Goal: Task Accomplishment & Management: Manage account settings

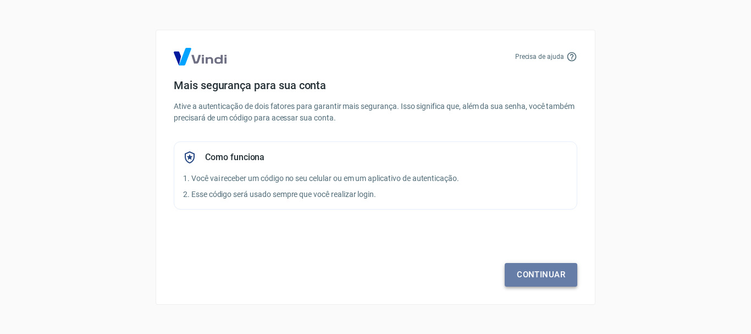
click at [557, 280] on link "Continuar" at bounding box center [541, 274] width 73 height 23
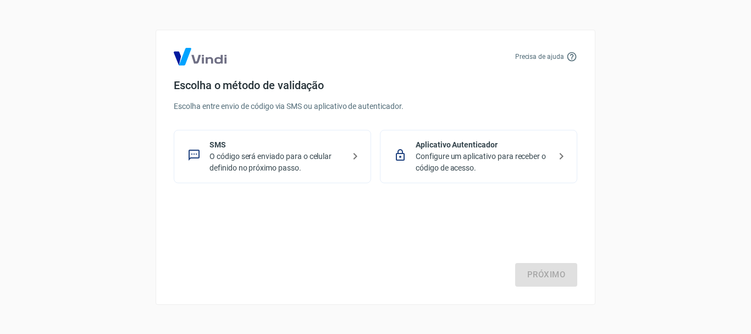
click at [287, 158] on p "O código será enviado para o celular definido no próximo passo." at bounding box center [276, 162] width 135 height 23
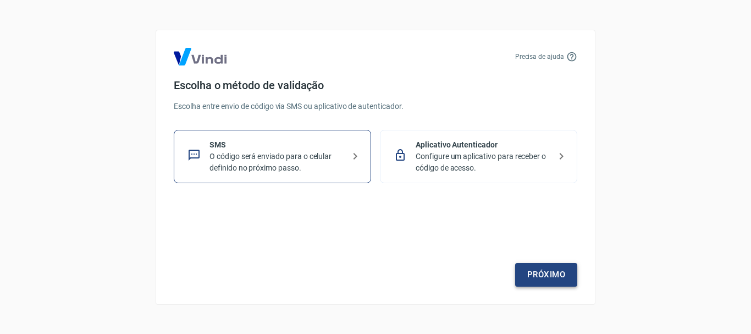
click at [544, 278] on link "Próximo" at bounding box center [546, 274] width 62 height 23
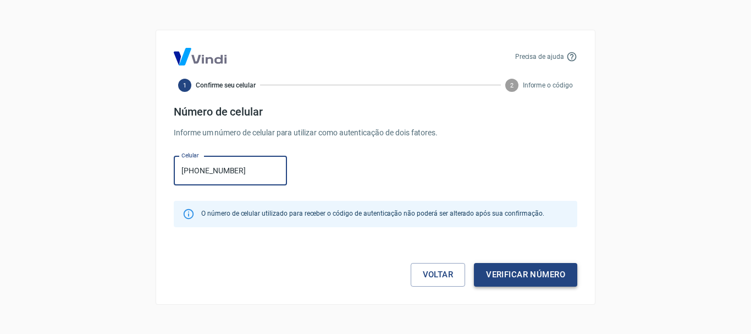
type input "[PHONE_NUMBER]"
click at [528, 267] on button "Verificar número" at bounding box center [525, 274] width 103 height 23
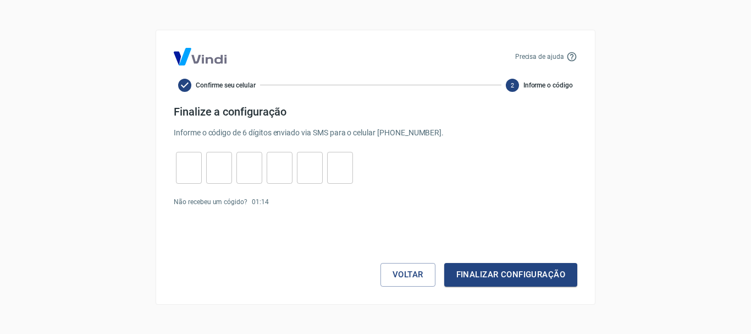
click at [235, 203] on p "Não recebeu um cógido?" at bounding box center [211, 202] width 74 height 10
click at [491, 208] on form "Finalize a configuração Informe o código de 6 dígitos enviado via SMS para o ce…" at bounding box center [376, 195] width 404 height 181
click at [497, 270] on button "Finalizar configuração" at bounding box center [510, 274] width 133 height 23
click at [202, 198] on p "Código inválido." at bounding box center [376, 198] width 404 height 12
click at [205, 219] on p "Não recebeu um cógido?" at bounding box center [211, 222] width 74 height 10
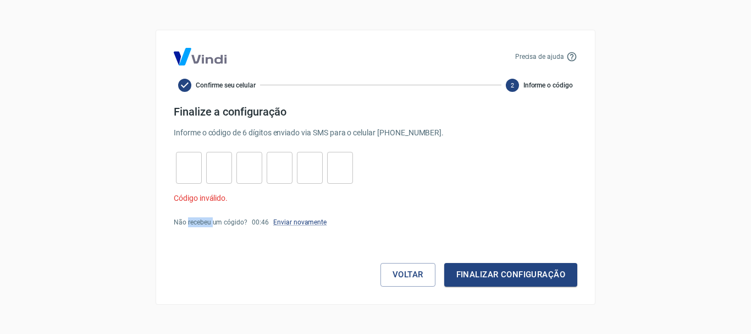
click at [205, 219] on p "Não recebeu um cógido?" at bounding box center [211, 222] width 74 height 10
click at [284, 227] on p "Enviar novamente" at bounding box center [299, 222] width 53 height 10
click at [298, 224] on link "Enviar novamente" at bounding box center [299, 222] width 53 height 8
click at [498, 293] on div "Precisa de ajuda Confirme seu celular 2 Informe o código Finalize a configuraçã…" at bounding box center [376, 167] width 440 height 275
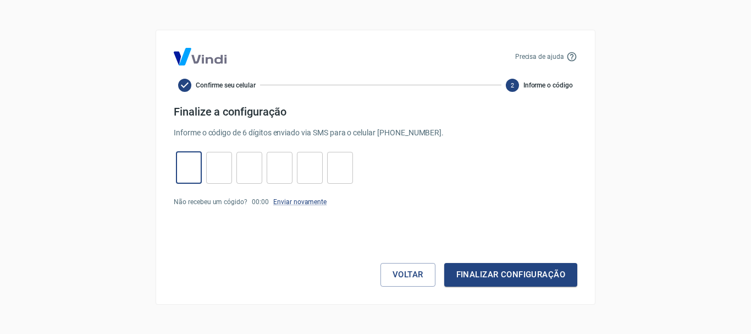
click at [198, 166] on input "tel" at bounding box center [189, 168] width 26 height 24
type input "0"
type input "7"
type input "8"
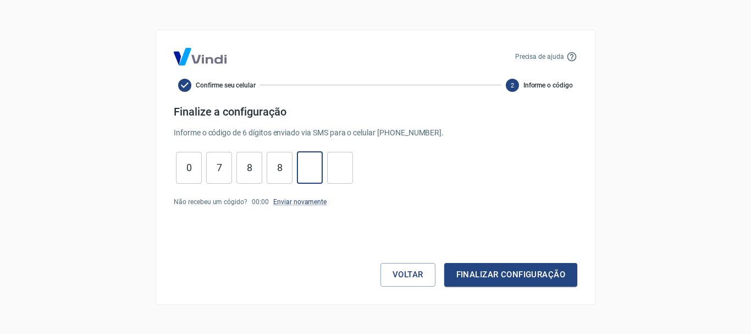
type input "6"
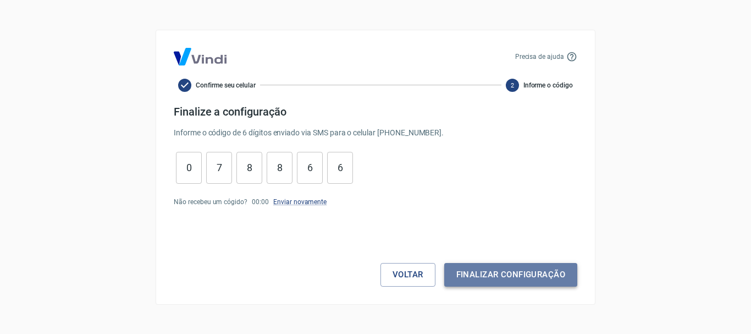
click at [502, 282] on button "Finalizar configuração" at bounding box center [510, 274] width 133 height 23
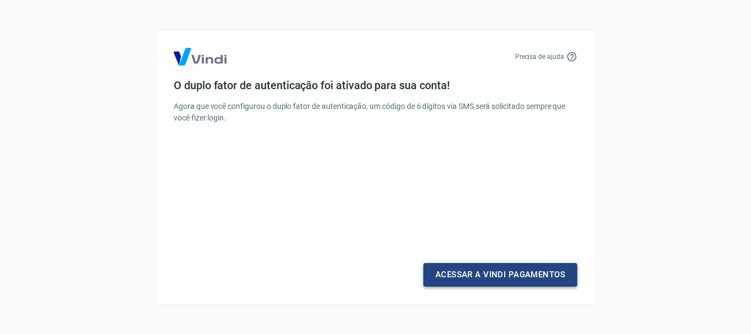
click at [520, 273] on link "Acessar a Vindi Pagamentos" at bounding box center [500, 274] width 154 height 23
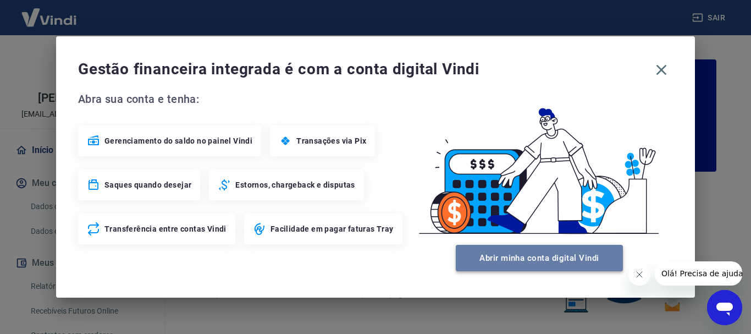
click at [545, 257] on button "Abrir minha conta digital Vindi" at bounding box center [539, 258] width 167 height 26
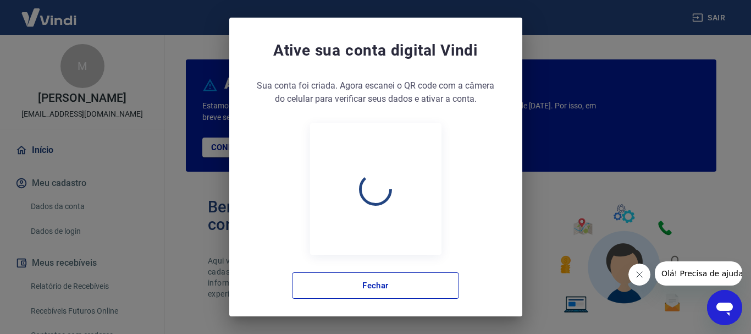
click at [664, 68] on body "Sair M [PERSON_NAME] [EMAIL_ADDRESS][DOMAIN_NAME] Início Meu cadastro Dados da …" at bounding box center [375, 167] width 751 height 334
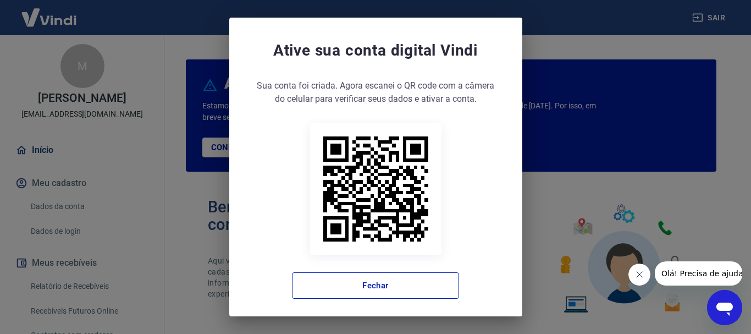
click at [200, 67] on div "Ative sua conta digital [PERSON_NAME] conta foi criada. Agora clique no botão a…" at bounding box center [375, 167] width 751 height 334
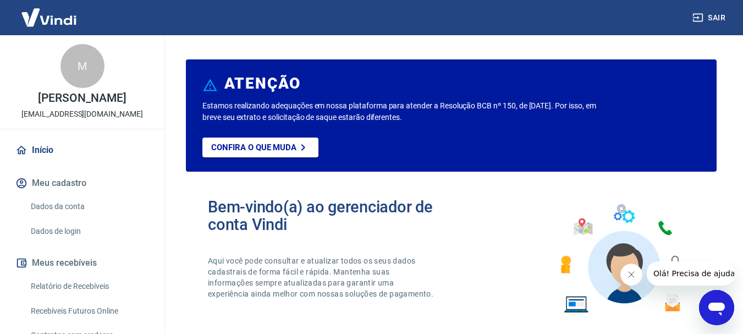
click at [72, 115] on p "[EMAIL_ADDRESS][DOMAIN_NAME]" at bounding box center [82, 114] width 122 height 12
click at [87, 79] on div "M" at bounding box center [82, 66] width 44 height 44
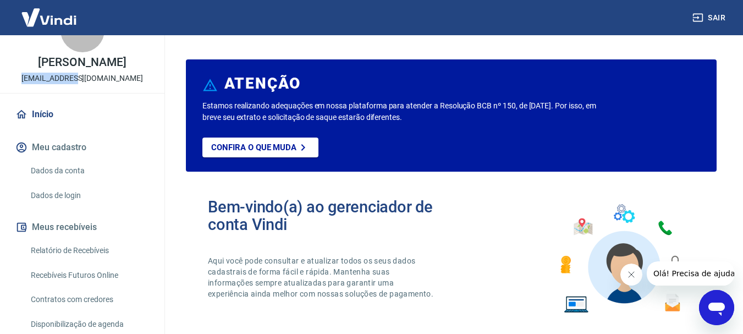
scroll to position [55, 0]
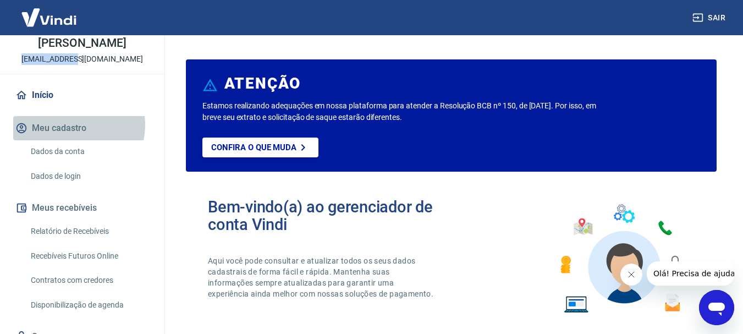
click at [70, 125] on button "Meu cadastro" at bounding box center [82, 128] width 138 height 24
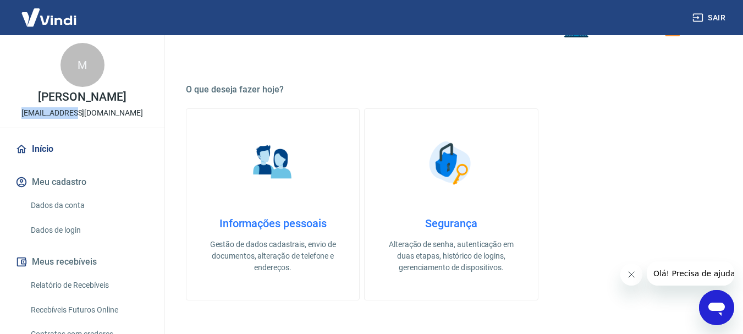
scroll to position [0, 0]
click at [688, 273] on span "Olá! Precisa de ajuda?" at bounding box center [696, 273] width 86 height 9
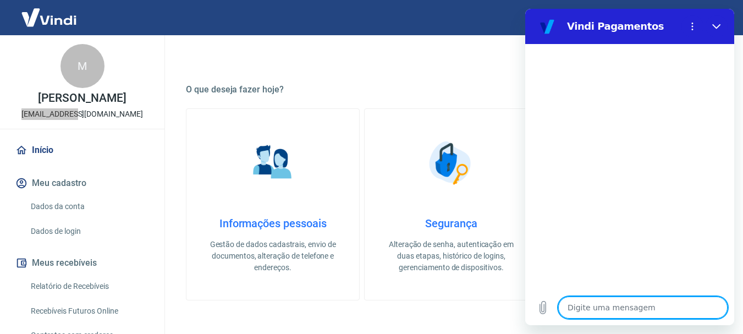
type textarea "c"
type textarea "x"
type textarea "co"
type textarea "x"
type textarea "com"
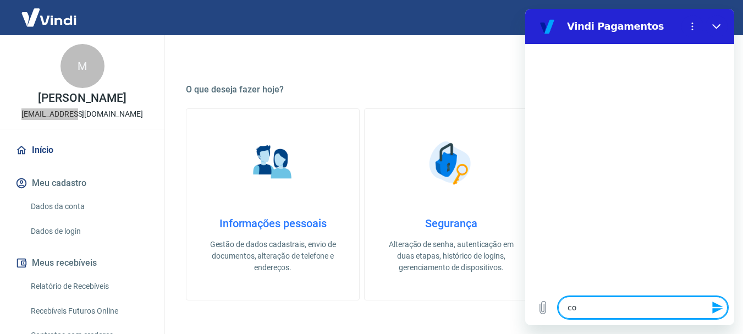
type textarea "x"
type textarea "como"
type textarea "x"
type textarea "como"
type textarea "x"
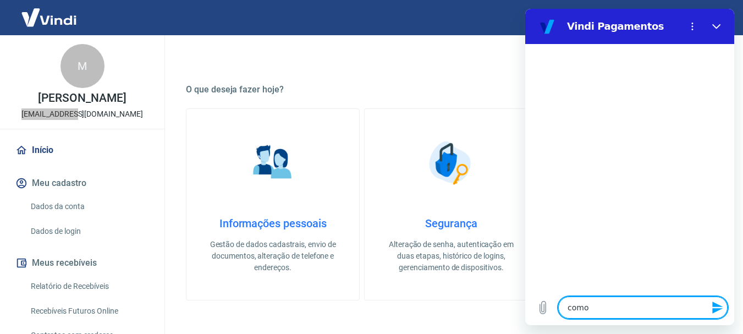
type textarea "como p"
type textarea "x"
type textarea "como"
type textarea "x"
type textarea "como p"
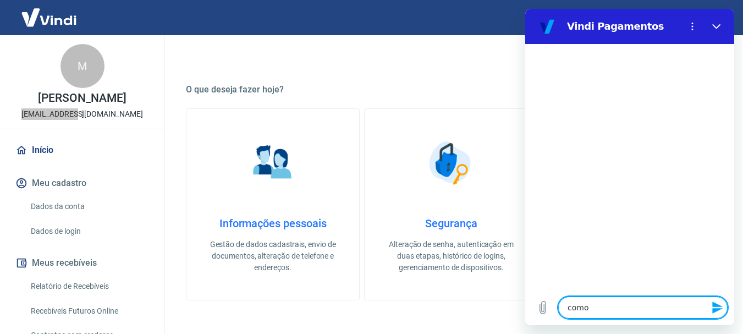
type textarea "x"
type textarea "como pe"
type textarea "x"
type textarea "como peg"
type textarea "x"
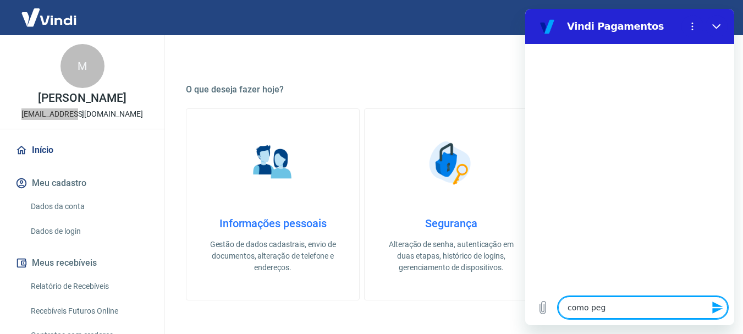
type textarea "como pega"
type textarea "x"
type textarea "como pegar"
type textarea "x"
type textarea "como pegar"
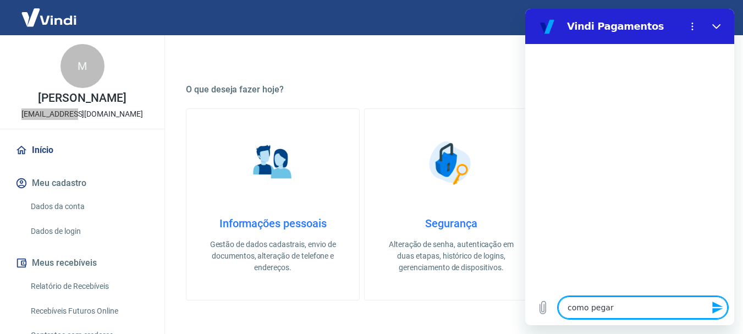
type textarea "x"
type textarea "como pegar o"
type textarea "x"
type textarea "como pegar o"
type textarea "x"
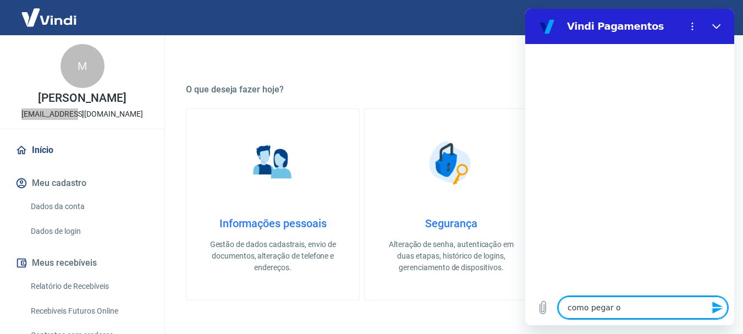
type textarea "como pegar o b"
type textarea "x"
type textarea "como pegar o bo"
type textarea "x"
type textarea "como pegar o bol"
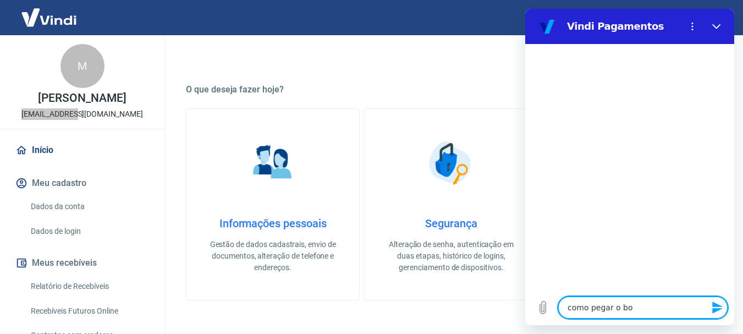
type textarea "x"
type textarea "como pegar o bole"
type textarea "x"
type textarea "como pegar o bolet"
type textarea "x"
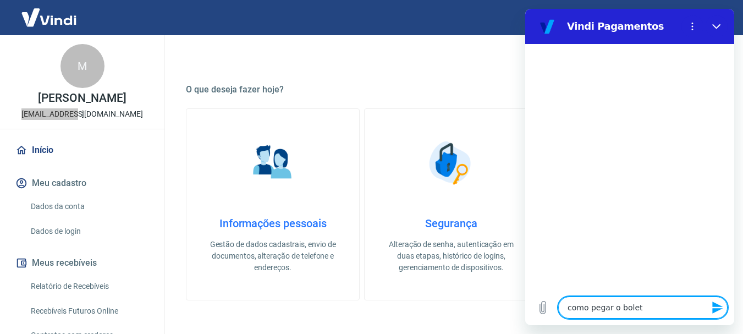
type textarea "como pegar o boleto"
type textarea "x"
type textarea "como pegar o boleto"
type textarea "x"
type textarea "como pegar o boleto d"
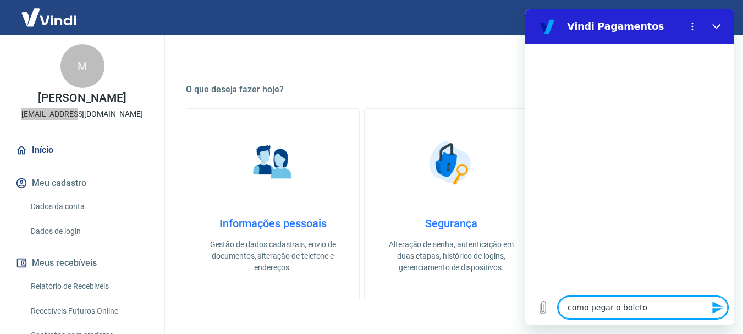
type textarea "x"
type textarea "como pegar o boleto de"
type textarea "x"
type textarea "como pegar o boleto de"
type textarea "x"
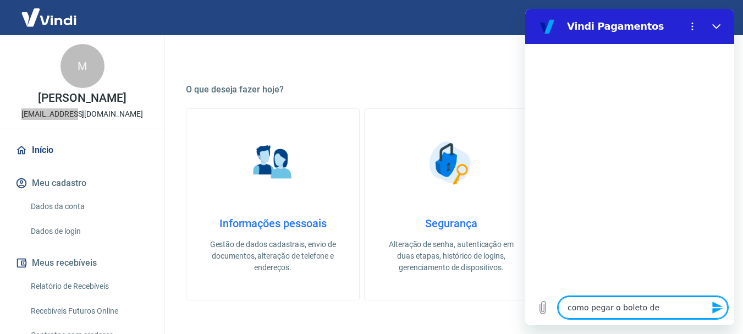
type textarea "como pegar o boleto de p"
type textarea "x"
type textarea "como pegar o boleto de pa"
type textarea "x"
type textarea "como pegar o boleto de pag"
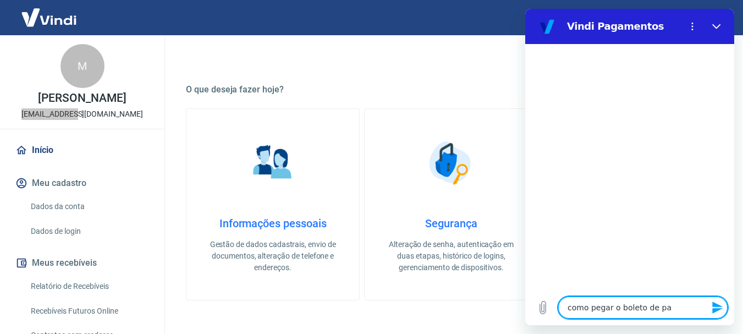
type textarea "x"
type textarea "como pegar o boleto de pagt"
type textarea "x"
type textarea "como pegar o boleto de pagto"
type textarea "x"
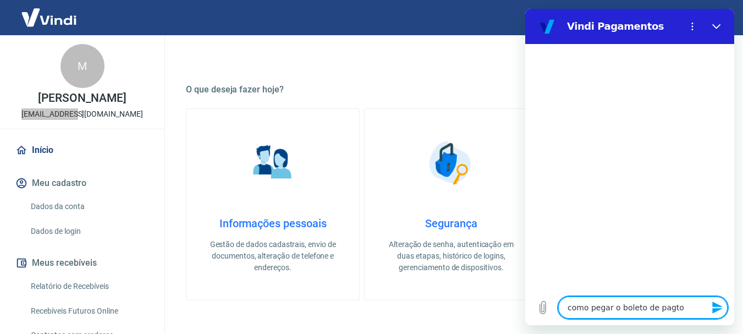
type textarea "como pegar o boleto de pagto"
type textarea "x"
type textarea "como pegar o boleto de pagto d"
type textarea "x"
type textarea "como pegar o boleto de pagto da"
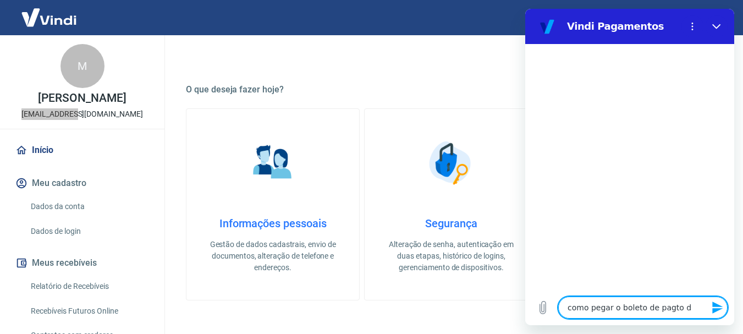
type textarea "x"
type textarea "como pegar o boleto de pagto da"
type textarea "x"
type textarea "como pegar o boleto de pagto da p"
type textarea "x"
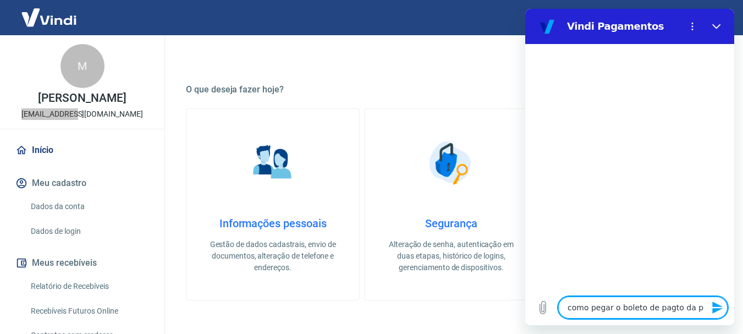
type textarea "como pegar o boleto de pagto da pl"
type textarea "x"
type textarea "como pegar o boleto de pagto da pla"
type textarea "x"
type textarea "como pegar o boleto de pagto da plat"
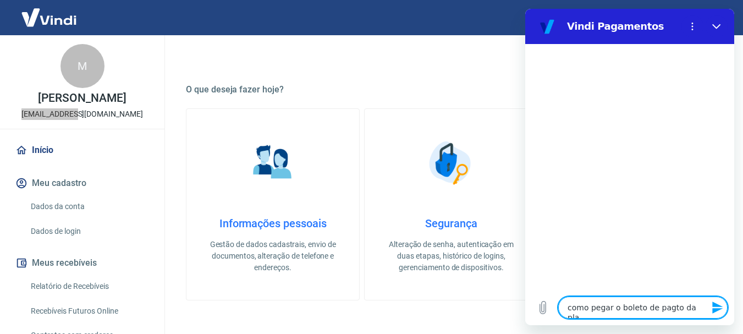
type textarea "x"
type textarea "como pegar o boleto de pagto da plata"
type textarea "x"
type textarea "como pegar o boleto de pagto da plataf"
type textarea "x"
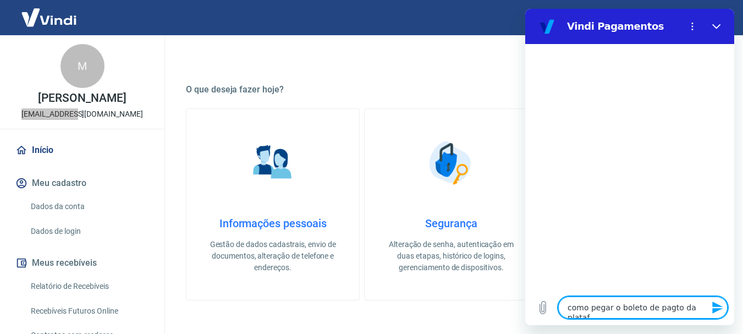
type textarea "como pegar o boleto de pagto da platafo"
type textarea "x"
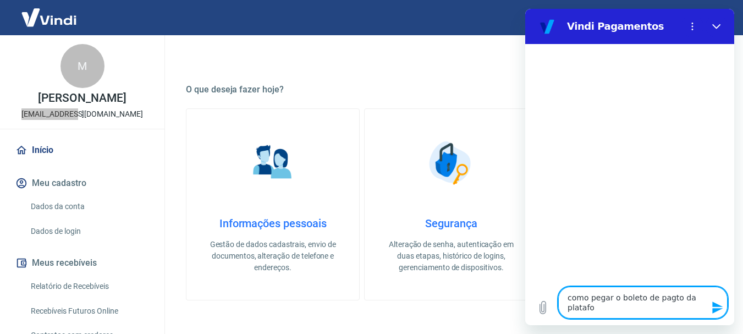
type textarea "como pegar o boleto de pagto da platafor"
type textarea "x"
type textarea "como pegar o boleto de pagto da plataform"
type textarea "x"
type textarea "como pegar o boleto de pagto da plataforma"
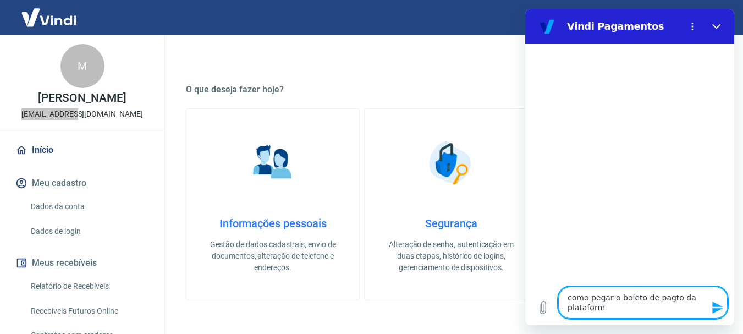
type textarea "x"
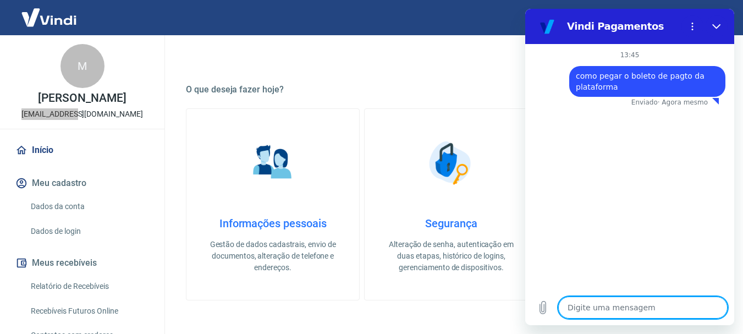
type textarea "x"
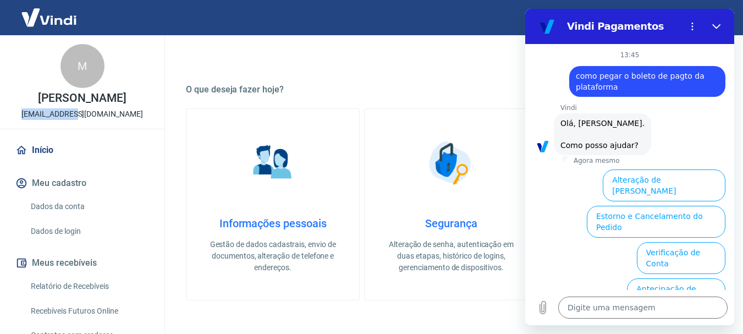
click at [62, 205] on link "Dados da conta" at bounding box center [88, 206] width 125 height 23
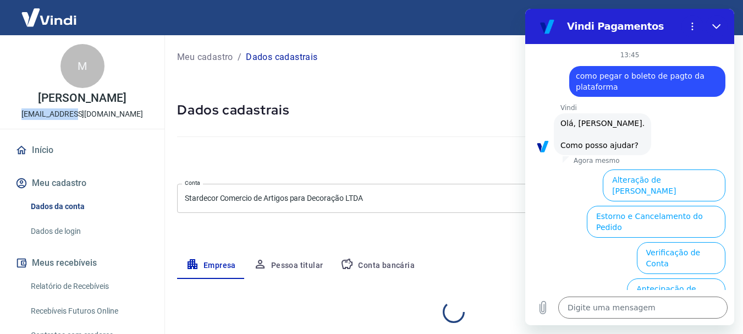
select select "SP"
select select "business"
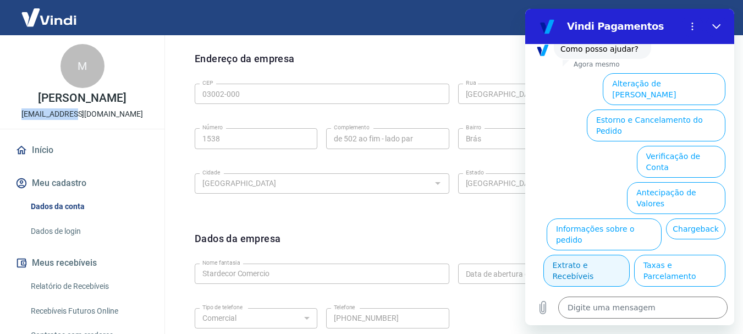
scroll to position [106, 0]
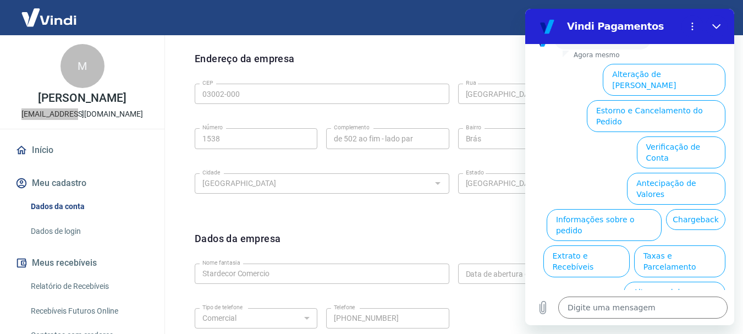
click at [688, 318] on button "Assinaturas e Faturas Tray" at bounding box center [672, 334] width 106 height 32
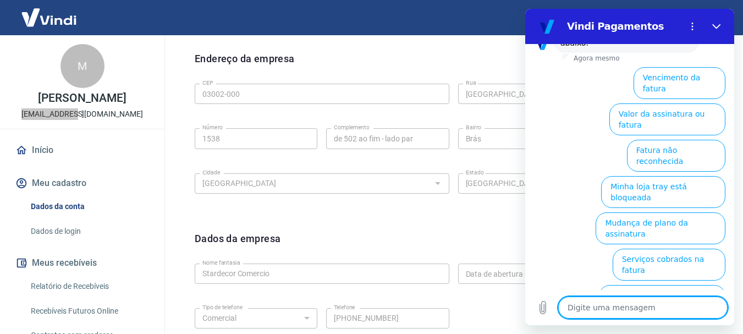
scroll to position [179, 0]
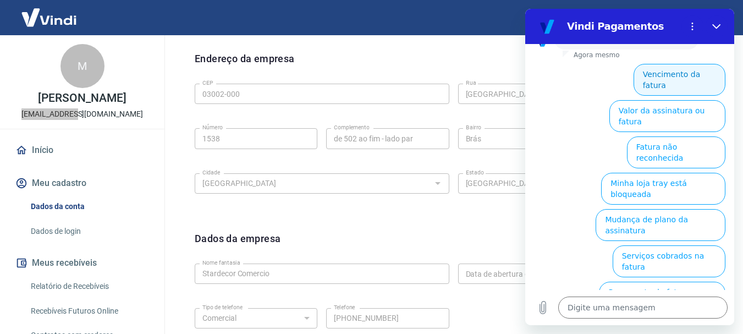
click at [686, 72] on button "Vencimento da fatura" at bounding box center [679, 80] width 92 height 32
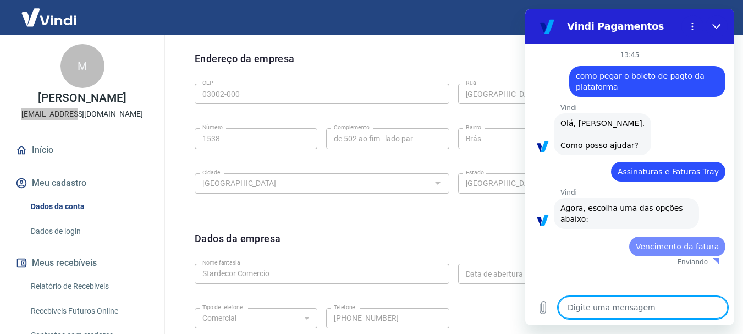
scroll to position [0, 0]
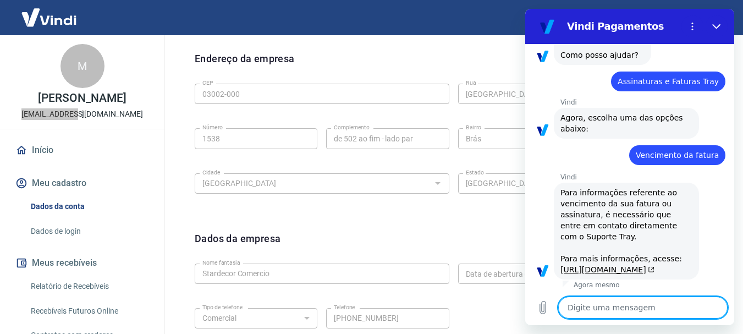
type textarea "x"
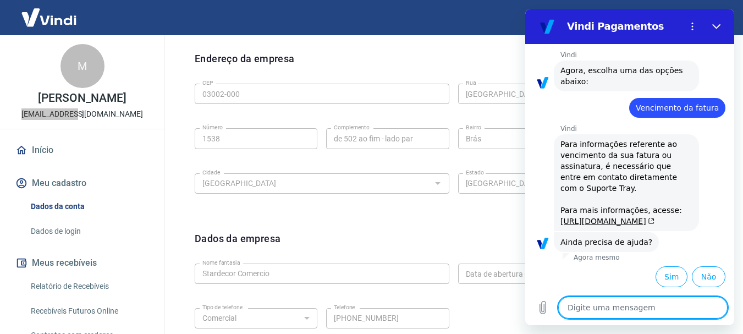
scroll to position [181, 0]
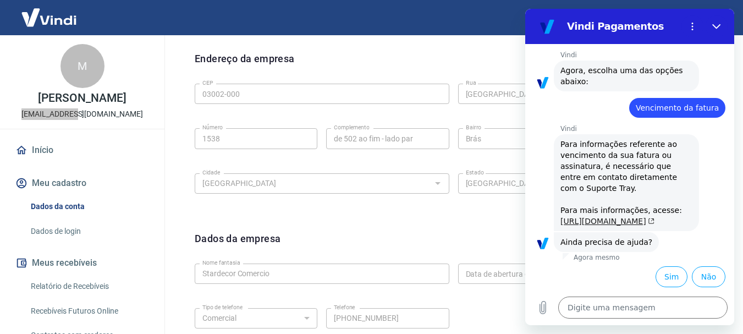
click at [634, 217] on link "[URL][DOMAIN_NAME]" at bounding box center [607, 221] width 94 height 9
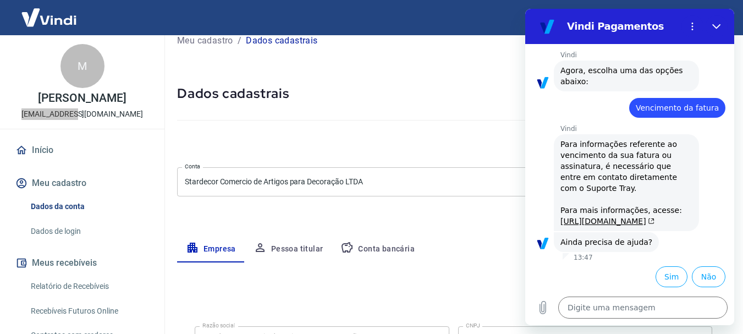
scroll to position [0, 0]
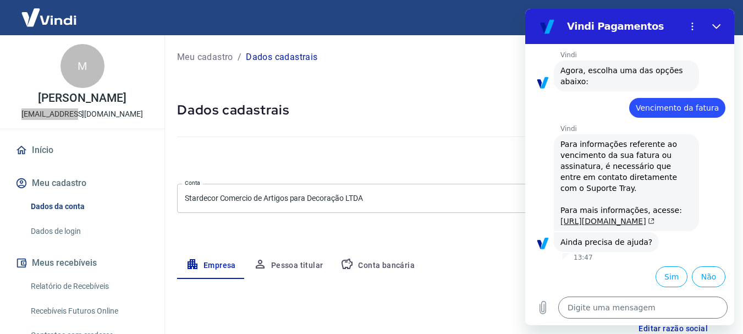
click at [621, 222] on link "[URL][DOMAIN_NAME]" at bounding box center [607, 221] width 94 height 9
click at [68, 118] on p "[EMAIL_ADDRESS][DOMAIN_NAME]" at bounding box center [82, 114] width 122 height 12
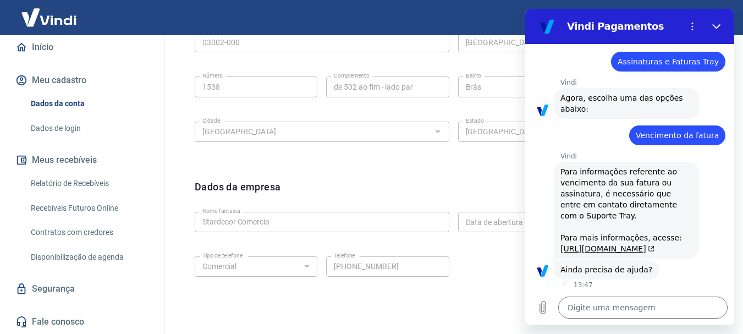
scroll to position [440, 0]
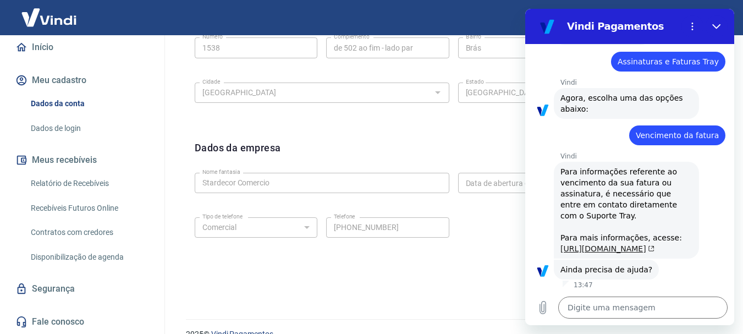
click at [611, 252] on link "[URL][DOMAIN_NAME]" at bounding box center [607, 248] width 94 height 9
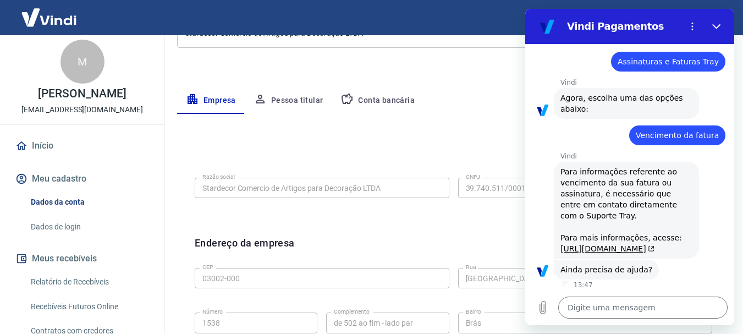
scroll to position [0, 0]
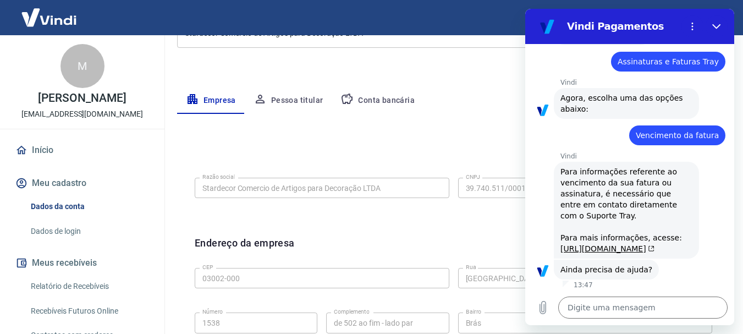
click at [72, 102] on p "[PERSON_NAME]" at bounding box center [82, 98] width 88 height 12
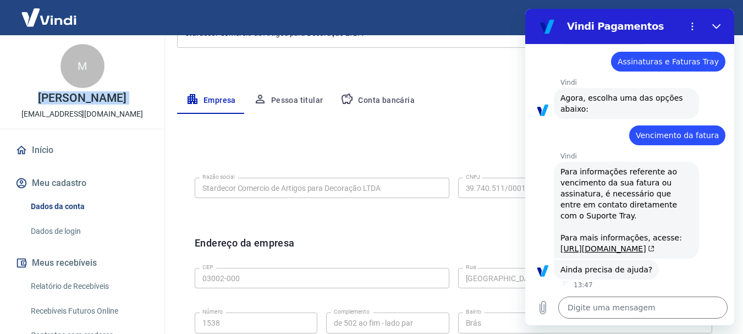
click at [72, 102] on p "[PERSON_NAME]" at bounding box center [82, 98] width 88 height 12
click at [297, 98] on button "Pessoa titular" at bounding box center [288, 100] width 87 height 26
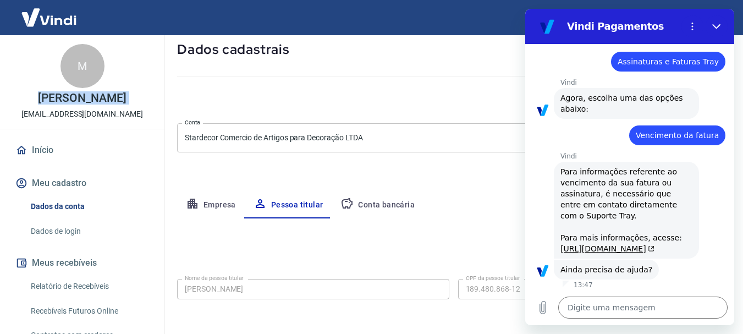
scroll to position [106, 0]
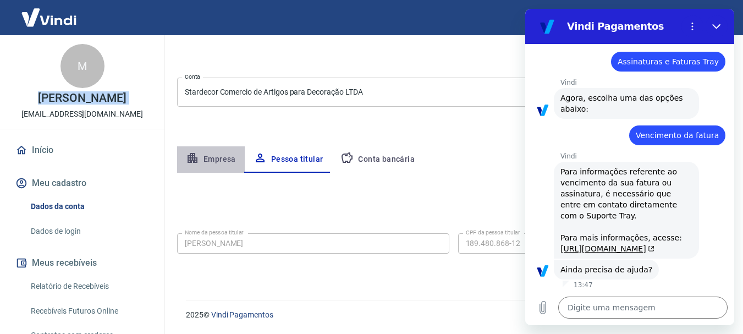
click at [231, 158] on button "Empresa" at bounding box center [211, 159] width 68 height 26
select select "SP"
select select "business"
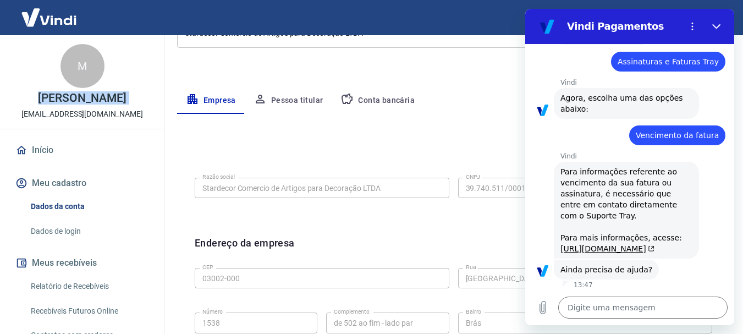
scroll to position [216, 0]
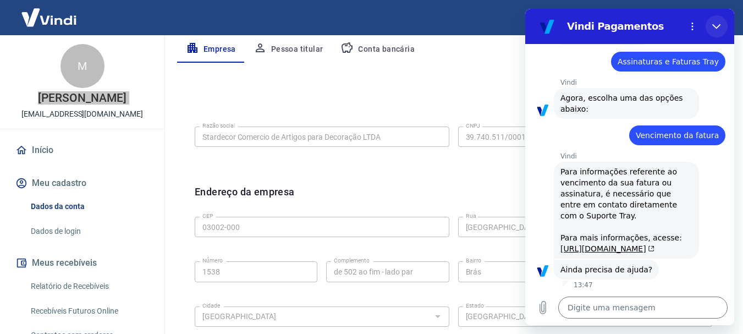
click at [718, 27] on icon "Fechar" at bounding box center [716, 26] width 9 height 9
type textarea "x"
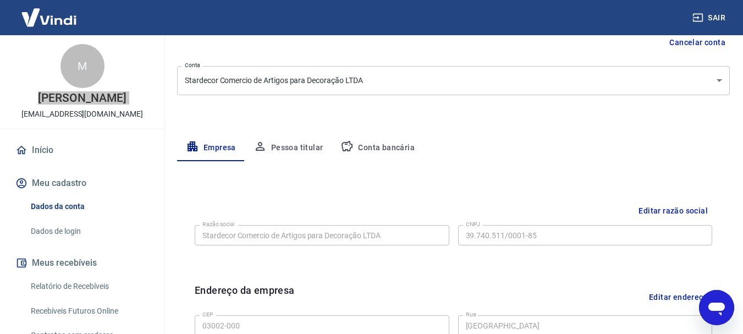
scroll to position [74, 0]
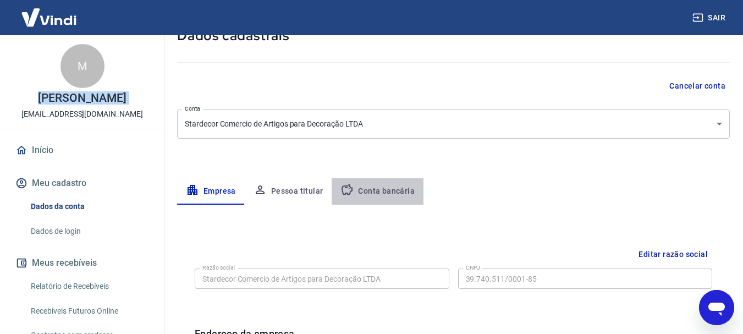
click at [383, 195] on button "Conta bancária" at bounding box center [378, 191] width 92 height 26
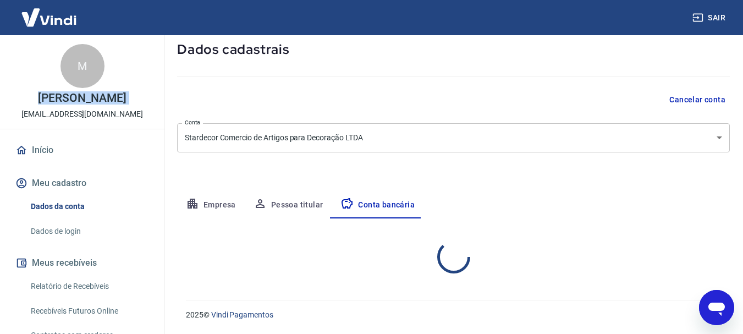
select select "1"
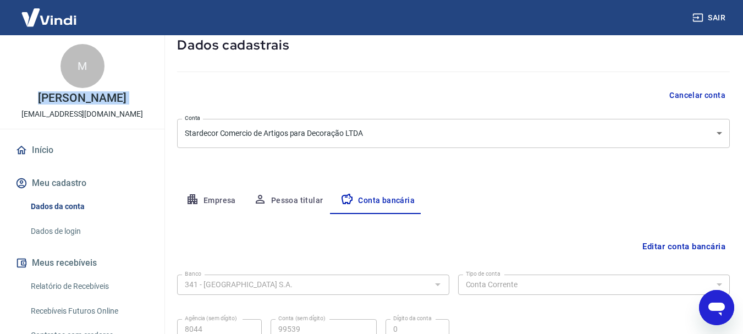
scroll to position [57, 0]
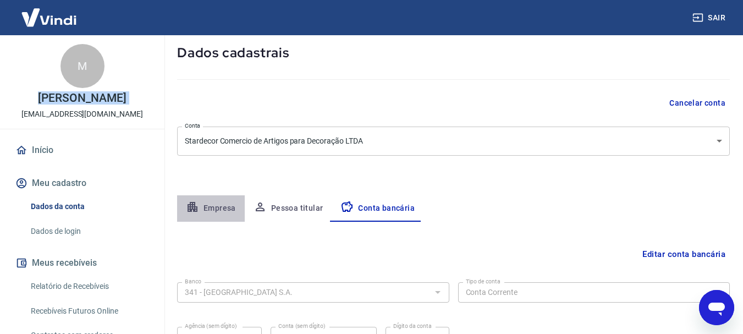
click at [218, 212] on button "Empresa" at bounding box center [211, 208] width 68 height 26
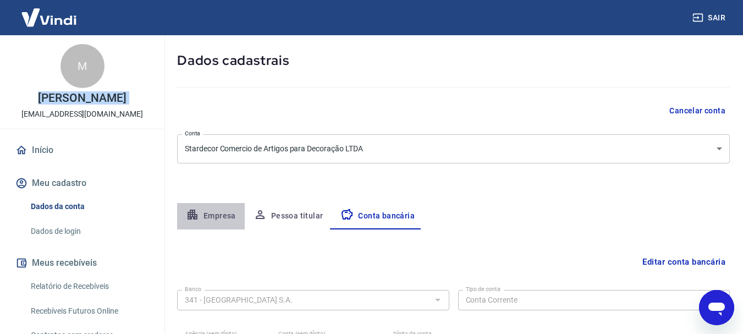
select select "SP"
select select "business"
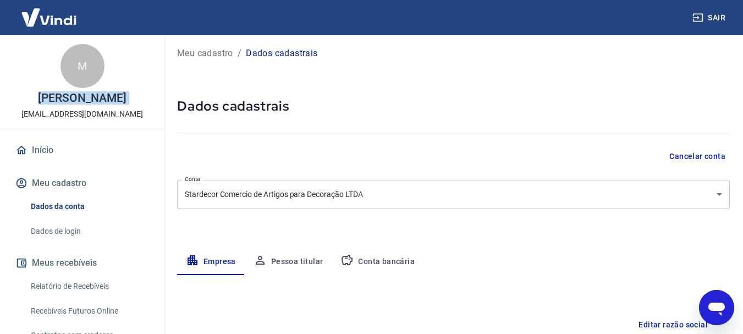
scroll to position [2, 0]
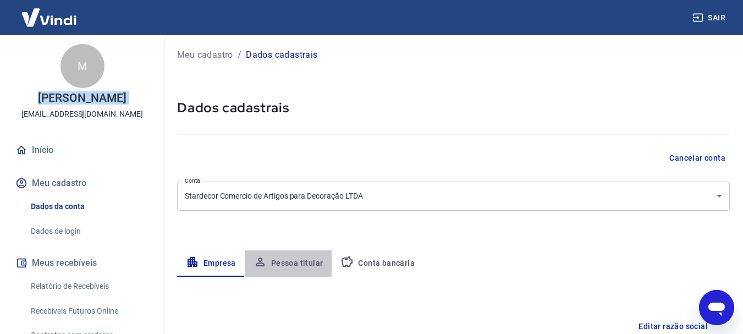
click at [293, 266] on button "Pessoa titular" at bounding box center [288, 263] width 87 height 26
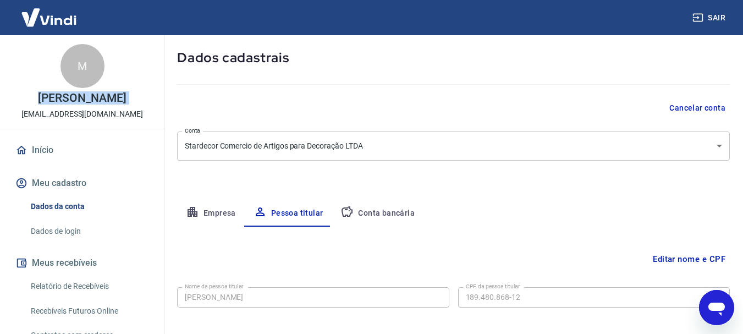
scroll to position [0, 0]
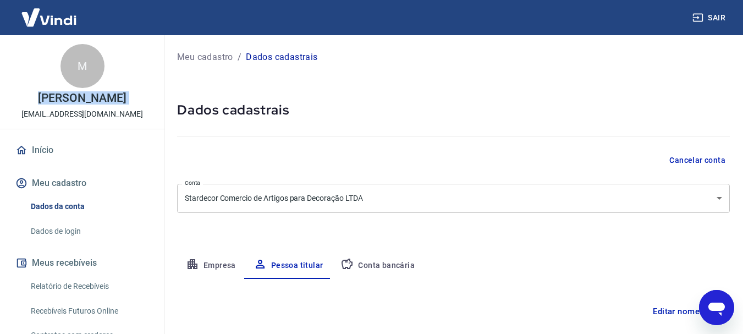
click at [57, 21] on img at bounding box center [48, 18] width 71 height 34
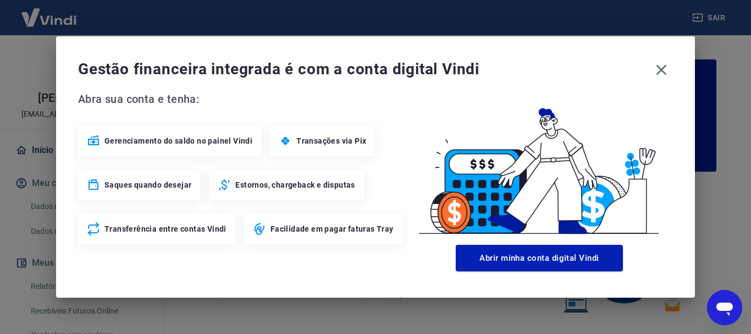
click at [256, 229] on icon at bounding box center [260, 229] width 10 height 12
click at [293, 232] on span "Facilidade em pagar faturas Tray" at bounding box center [331, 228] width 123 height 11
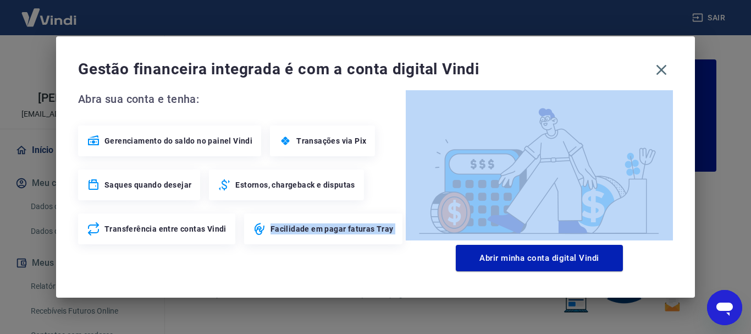
click at [293, 232] on span "Facilidade em pagar faturas Tray" at bounding box center [331, 228] width 123 height 11
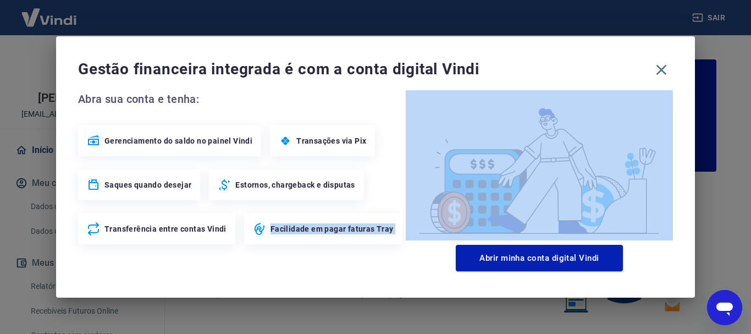
click at [293, 232] on span "Facilidade em pagar faturas Tray" at bounding box center [331, 228] width 123 height 11
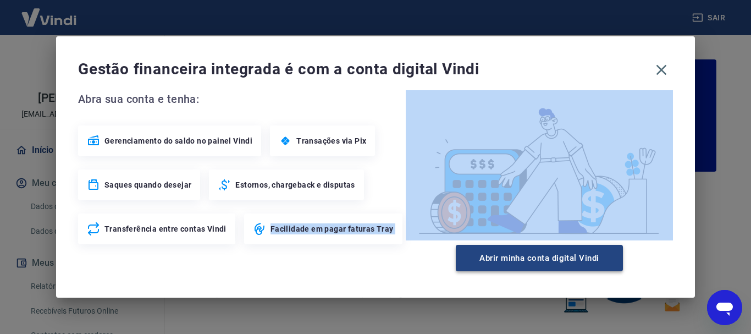
click at [537, 265] on button "Abrir minha conta digital Vindi" at bounding box center [539, 258] width 167 height 26
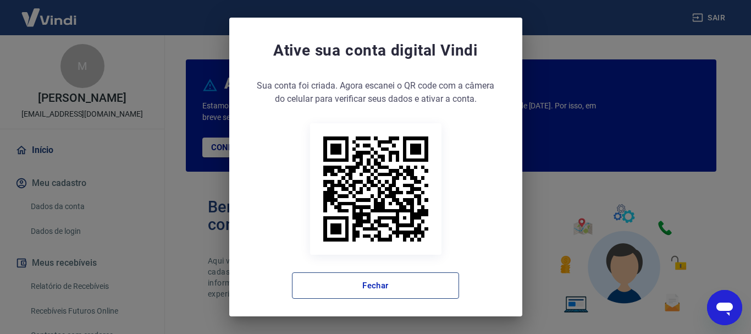
click at [386, 281] on button "Fechar" at bounding box center [375, 285] width 167 height 26
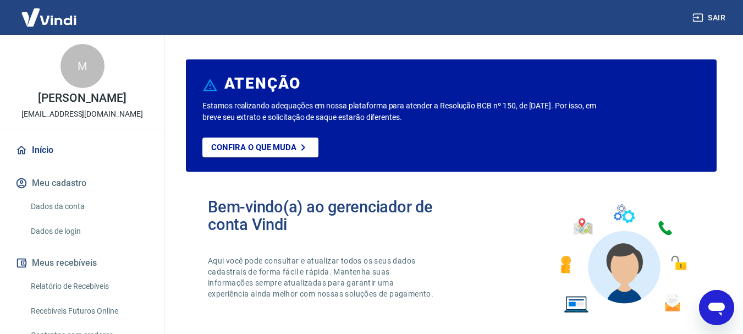
click at [52, 231] on link "Dados de login" at bounding box center [88, 231] width 125 height 23
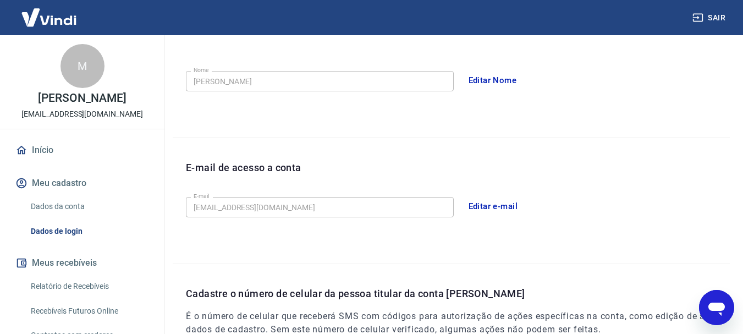
scroll to position [220, 0]
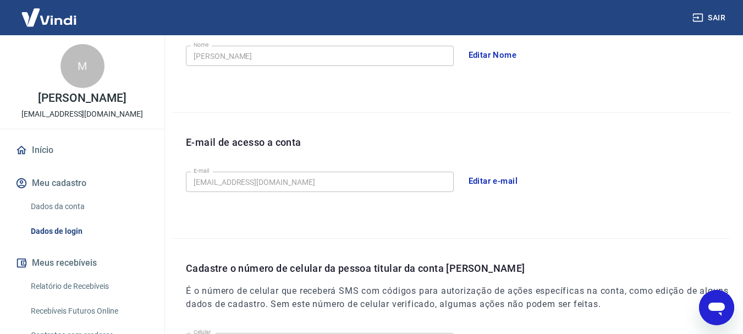
click at [33, 151] on link "Início" at bounding box center [82, 150] width 138 height 24
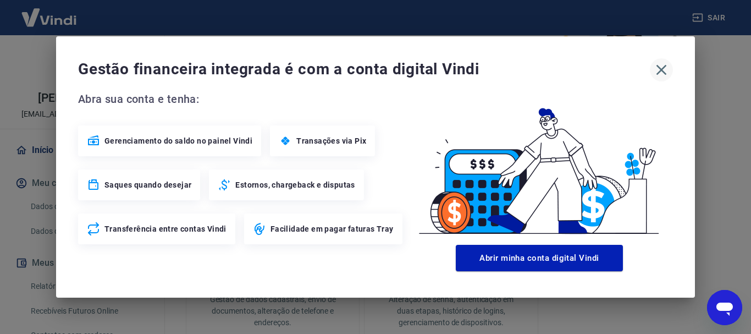
click at [653, 74] on icon "button" at bounding box center [662, 70] width 18 height 18
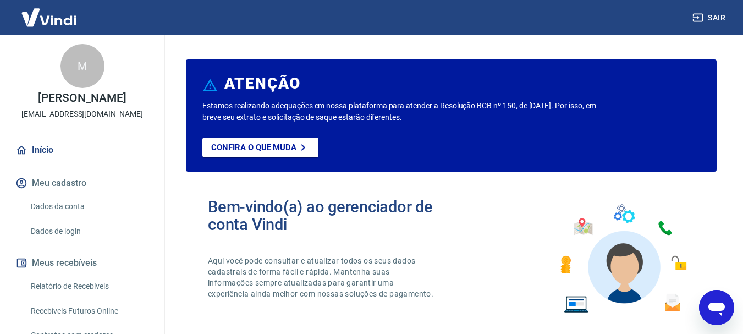
click at [49, 5] on img at bounding box center [48, 18] width 71 height 34
click at [64, 21] on img at bounding box center [48, 18] width 71 height 34
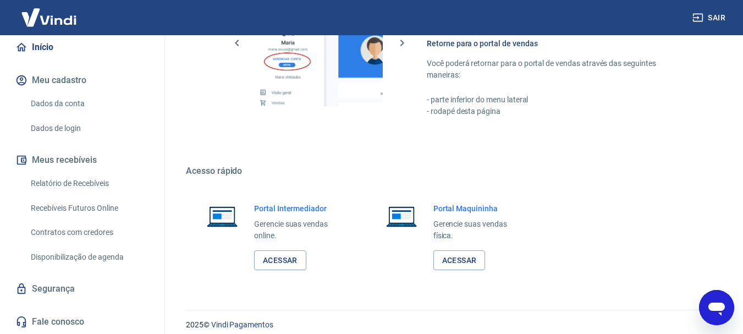
scroll to position [682, 0]
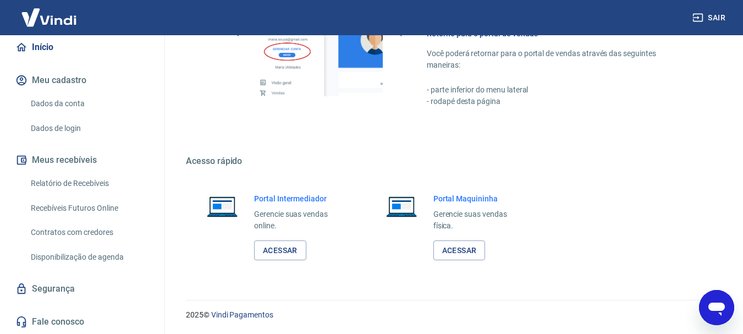
drag, startPoint x: 154, startPoint y: 154, endPoint x: 164, endPoint y: 118, distance: 36.9
click at [164, 118] on div "M [PERSON_NAME] [EMAIL_ADDRESS][DOMAIN_NAME] Início Meu cadastro Dados da conta…" at bounding box center [82, 184] width 165 height 299
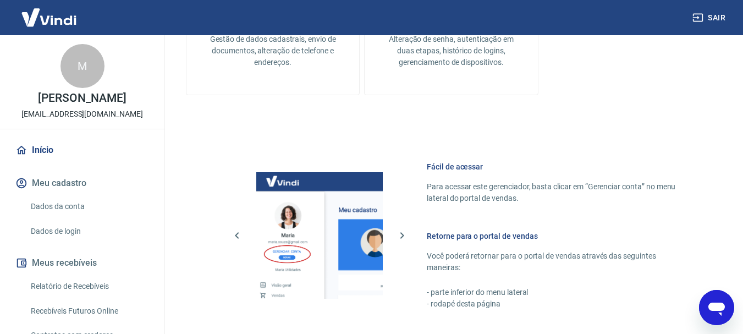
scroll to position [462, 0]
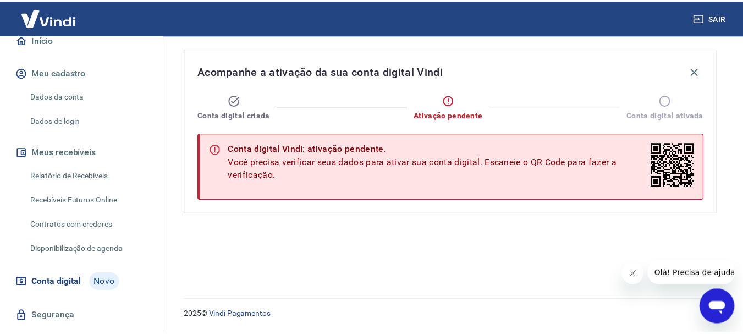
scroll to position [138, 0]
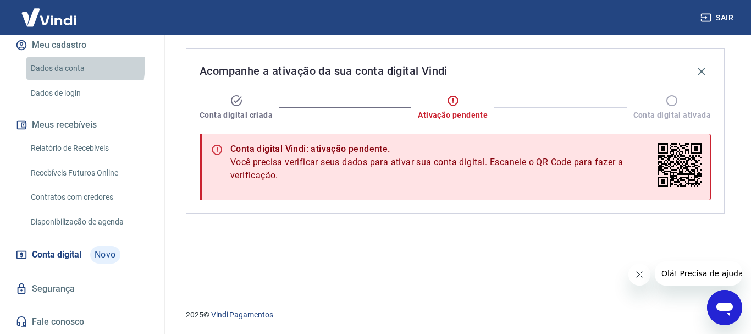
click at [64, 65] on link "Dados da conta" at bounding box center [88, 68] width 125 height 23
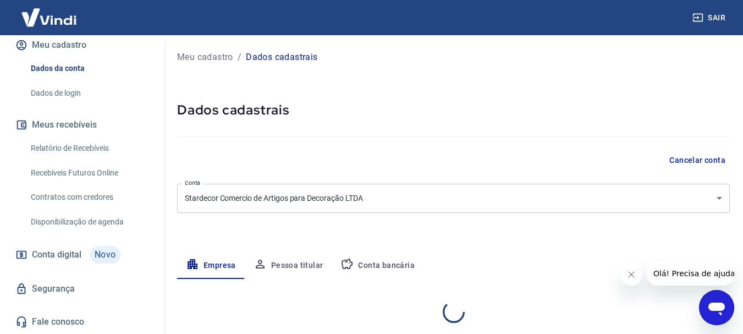
select select "SP"
select select "business"
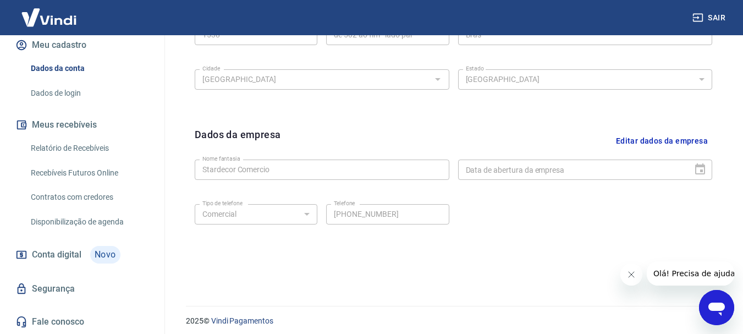
scroll to position [459, 0]
